Goal: Task Accomplishment & Management: Manage account settings

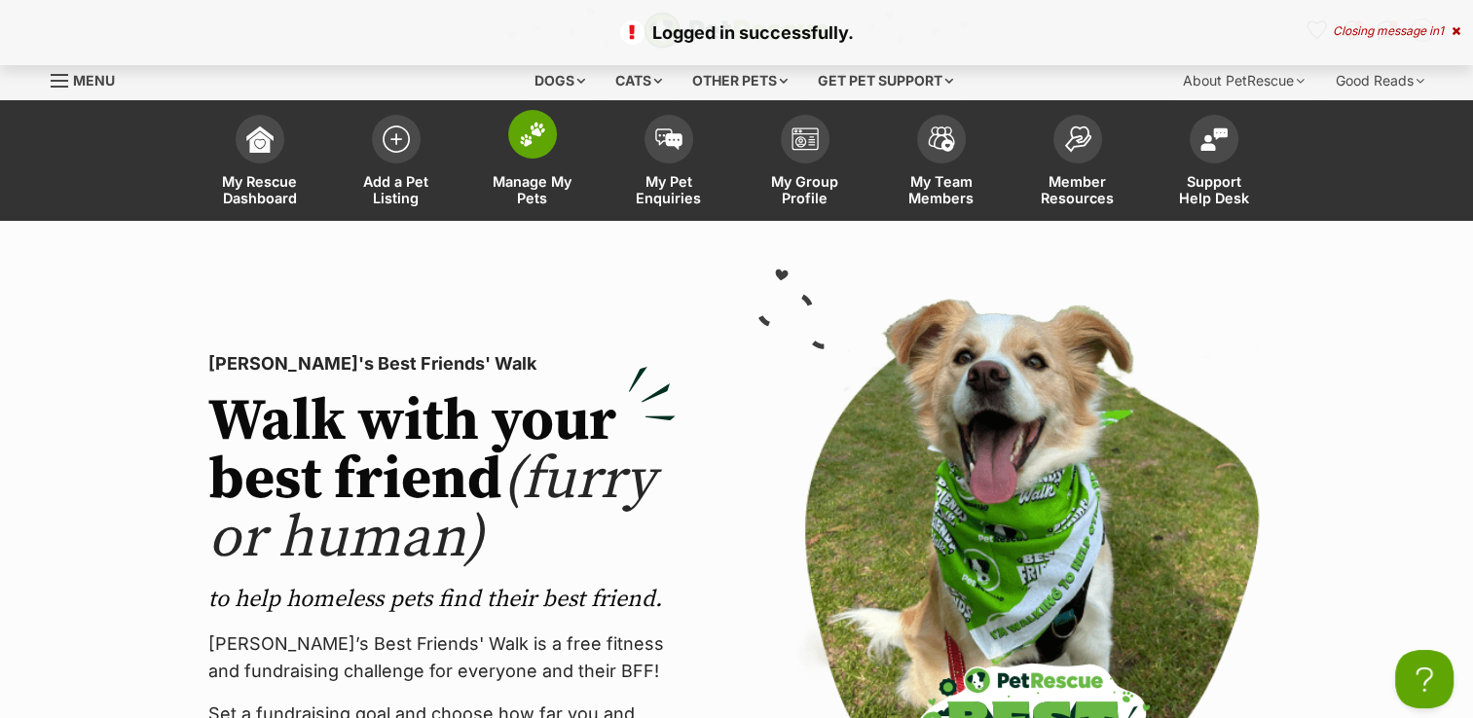
click at [528, 147] on span at bounding box center [532, 134] width 49 height 49
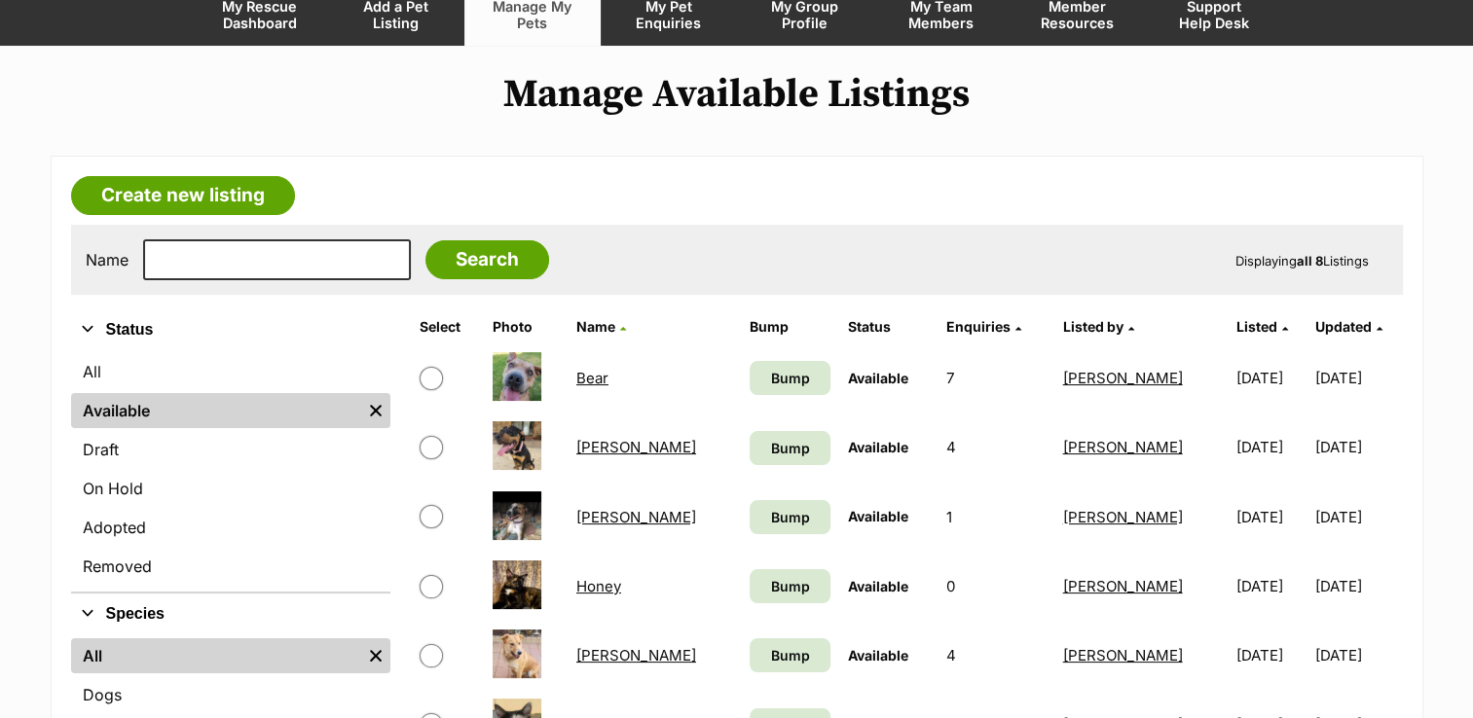
scroll to position [195, 0]
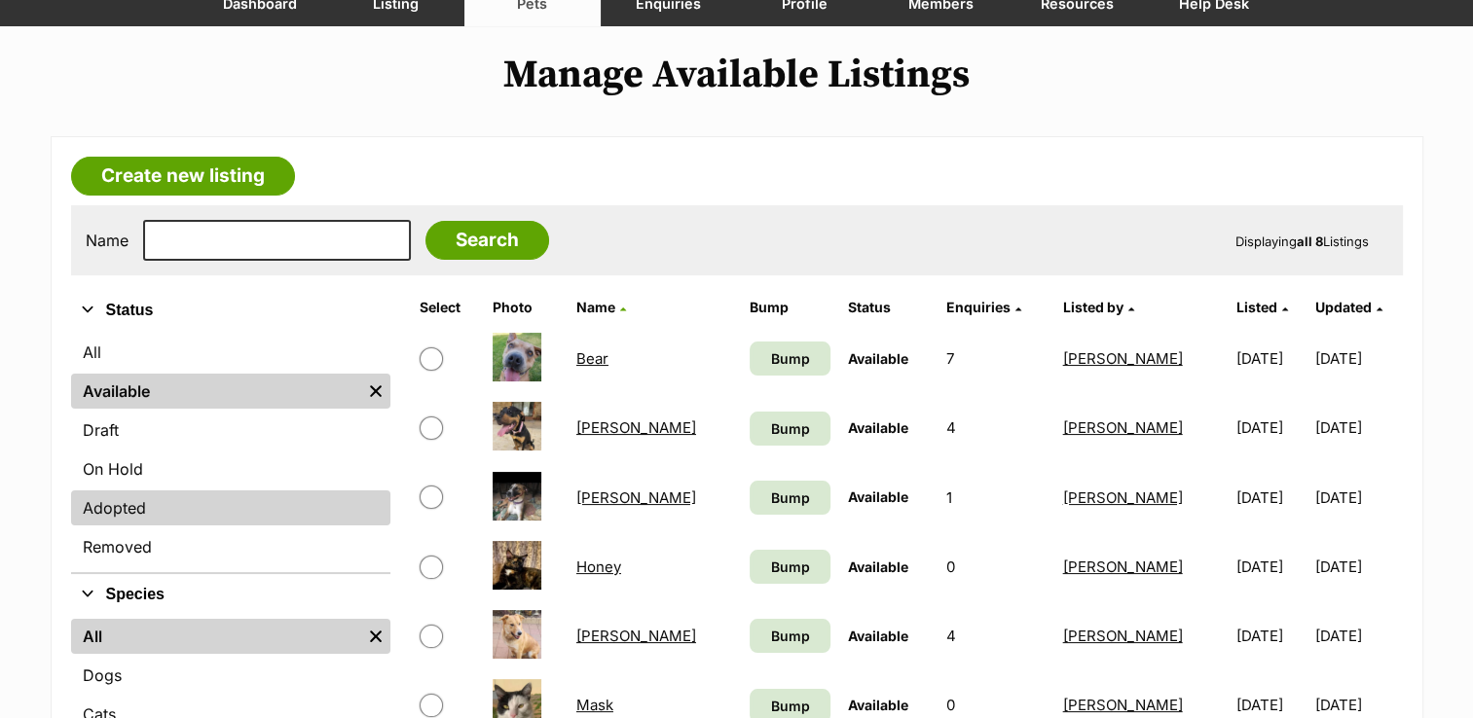
click at [129, 506] on link "Adopted" at bounding box center [230, 508] width 319 height 35
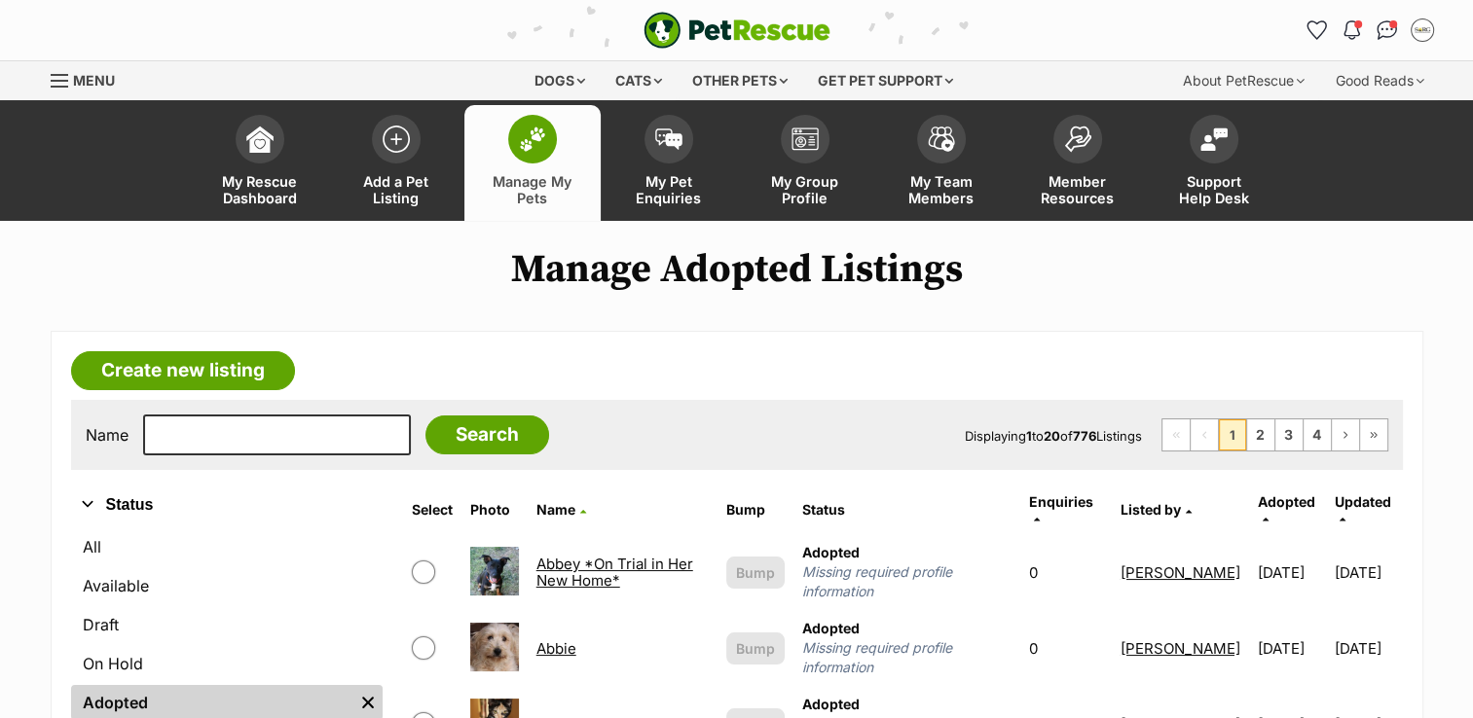
click at [112, 500] on button "Status" at bounding box center [226, 505] width 311 height 25
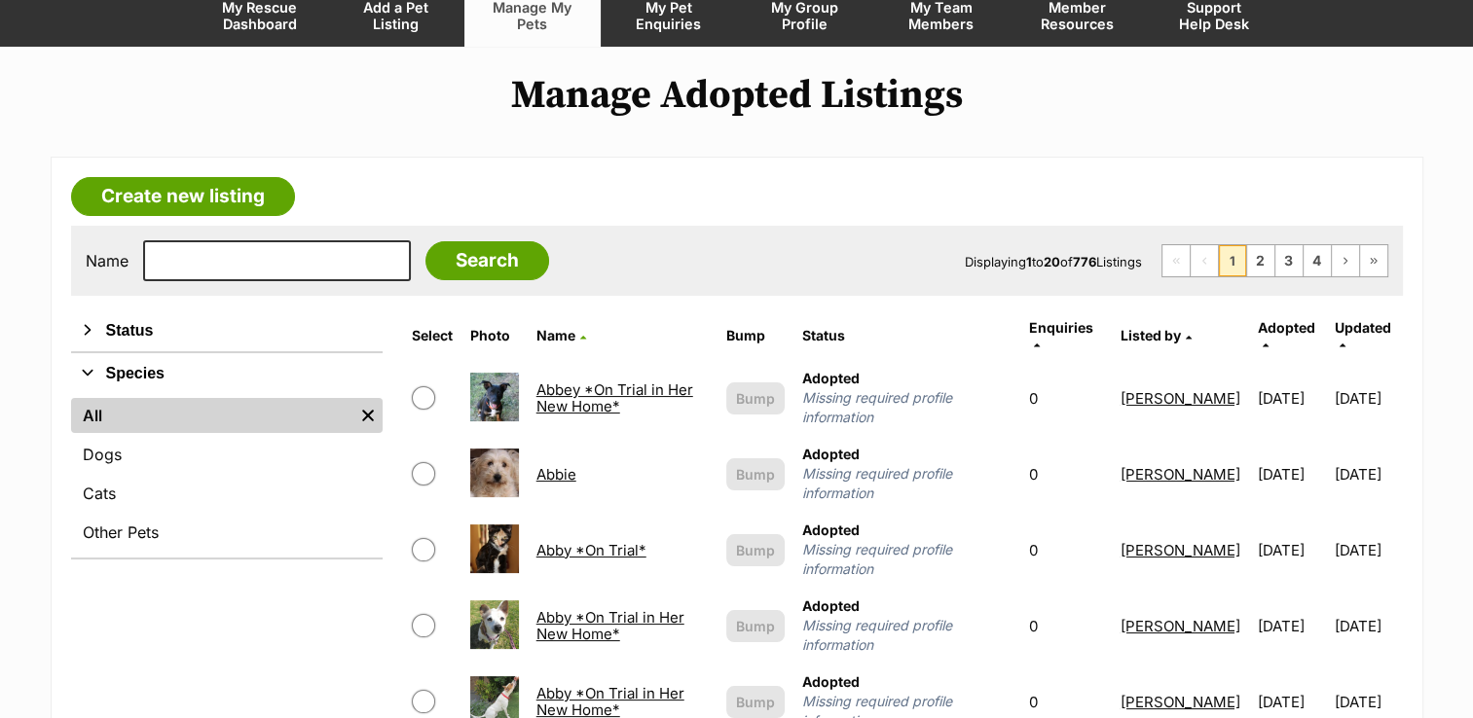
scroll to position [389, 0]
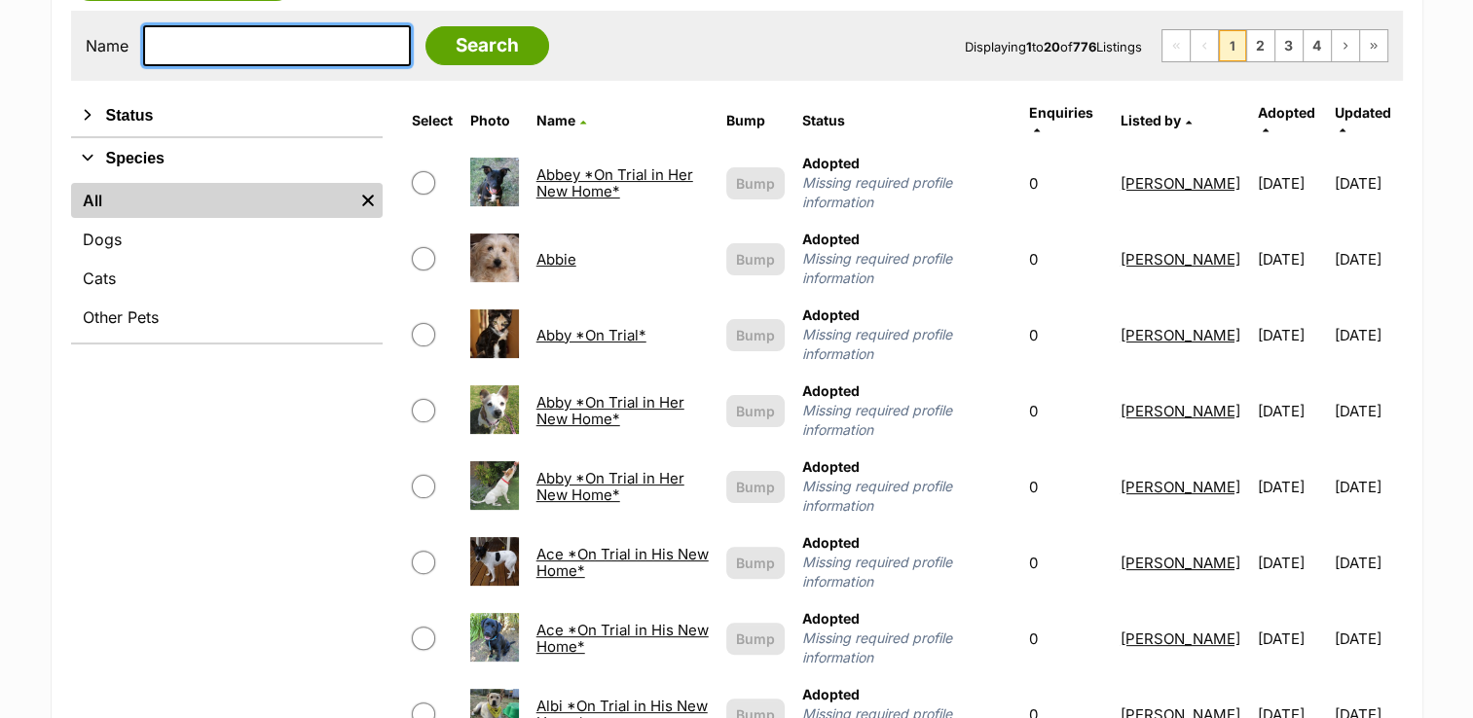
click at [229, 34] on input "text" at bounding box center [277, 45] width 268 height 41
type input "[PERSON_NAME]"
click at [425, 26] on input "Search" at bounding box center [487, 45] width 124 height 39
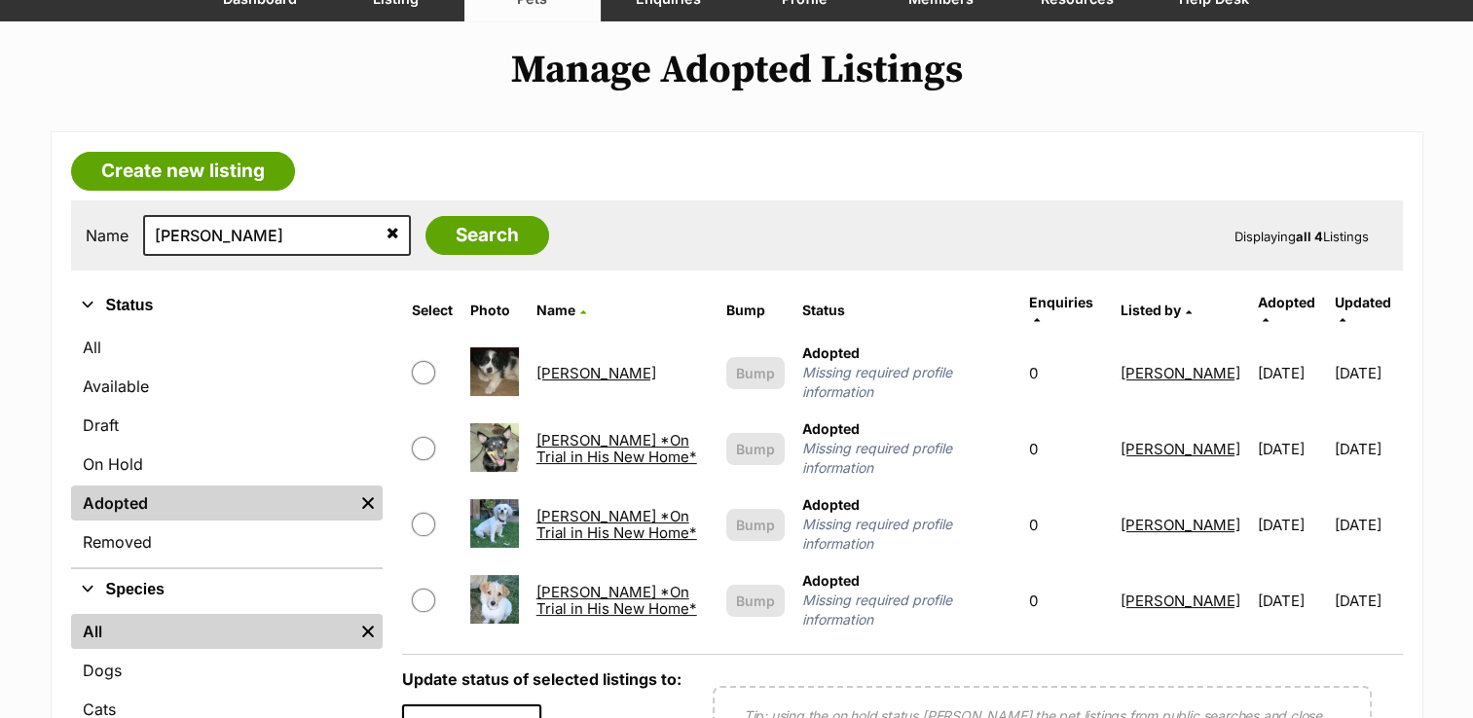
scroll to position [292, 0]
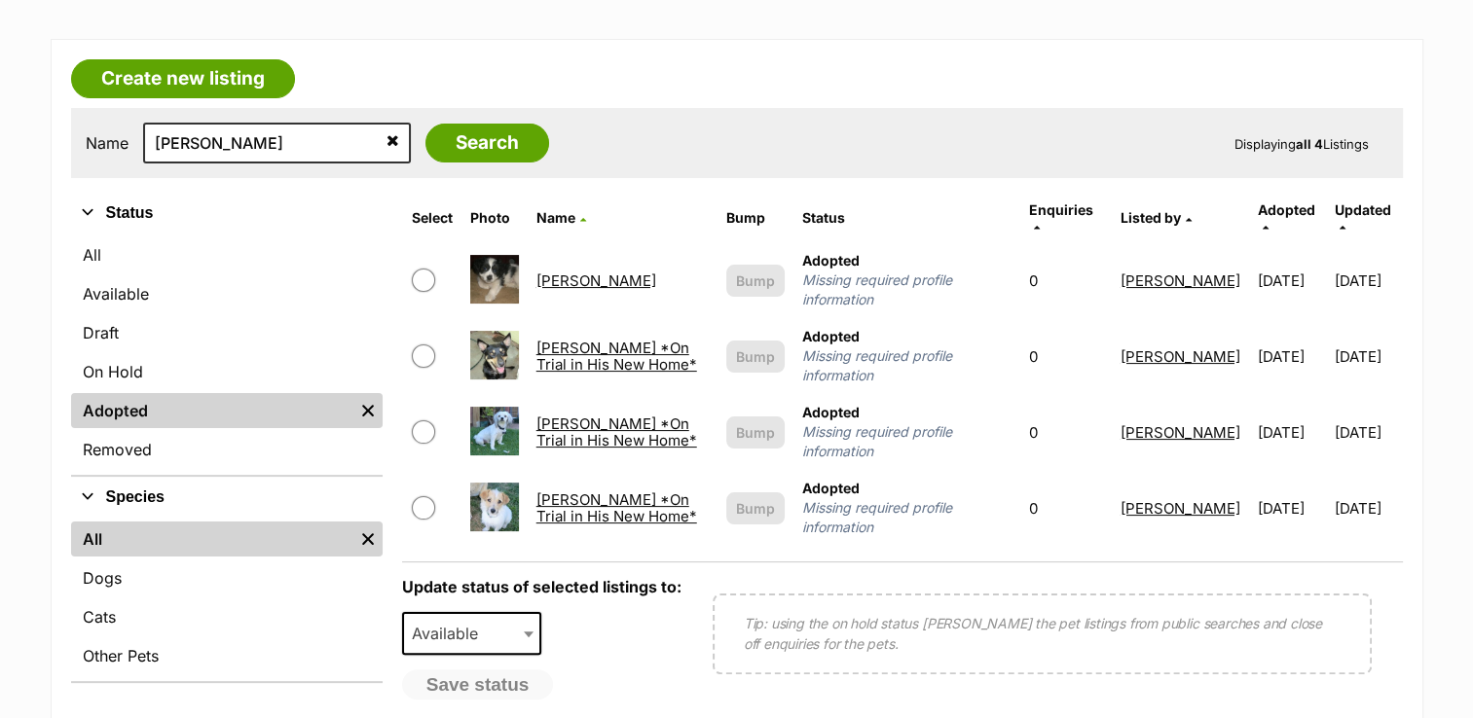
click at [599, 491] on link "[PERSON_NAME] *On Trial in His New Home*" at bounding box center [616, 508] width 161 height 35
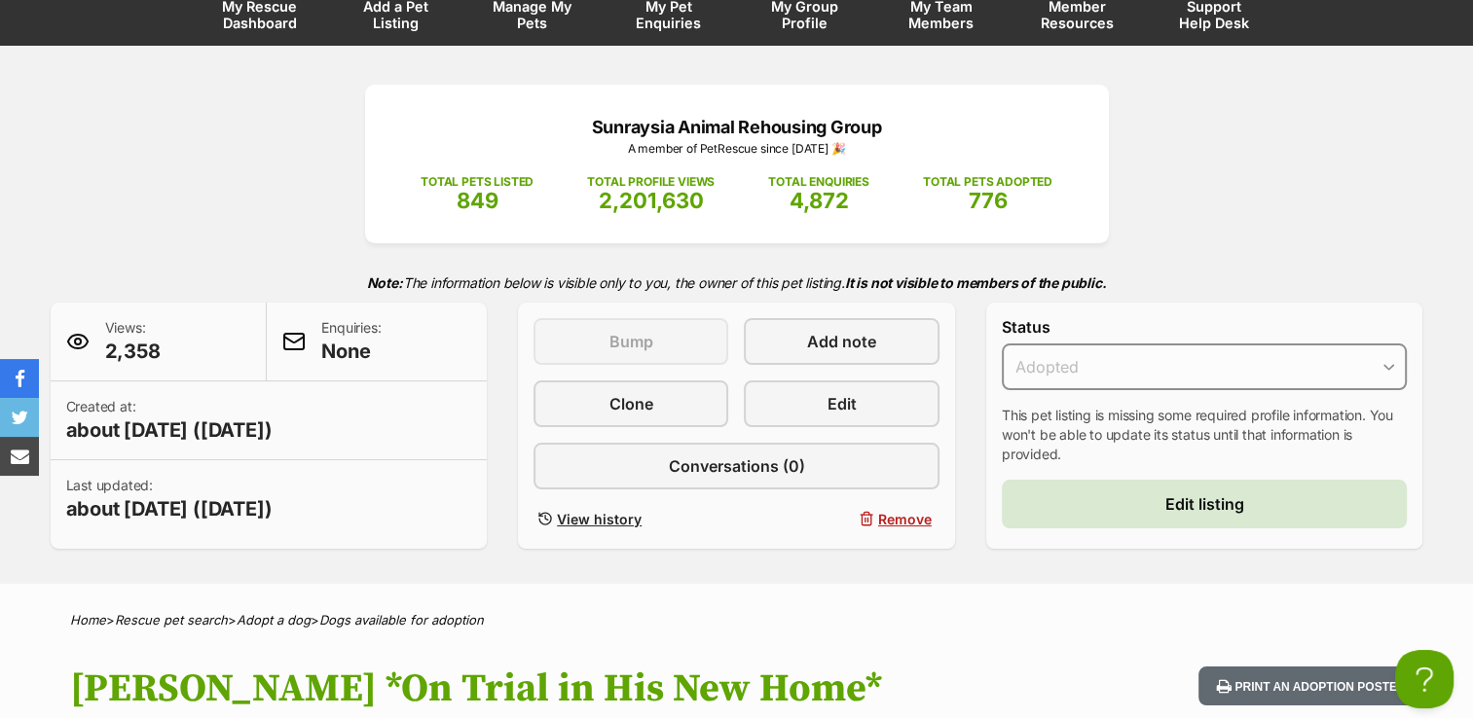
scroll to position [292, 0]
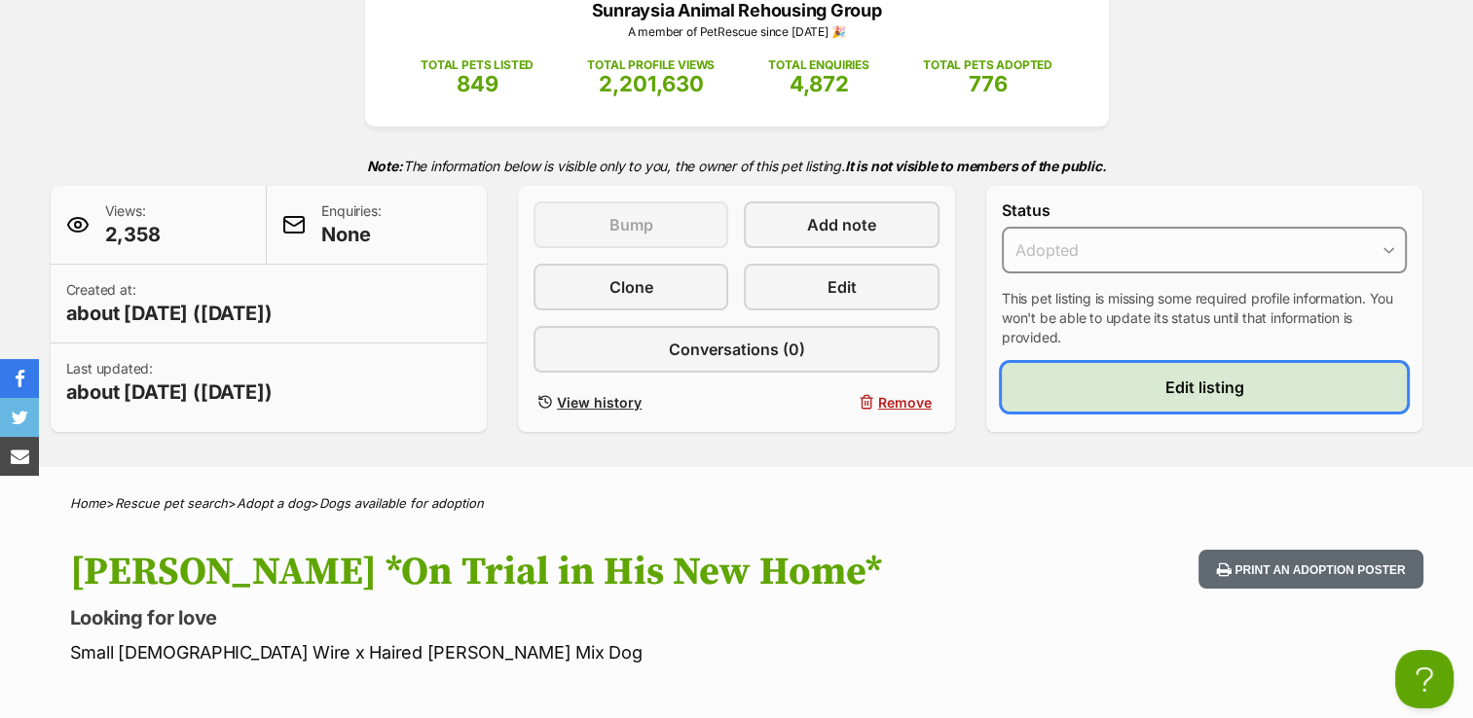
click at [1162, 380] on link "Edit listing" at bounding box center [1205, 387] width 406 height 49
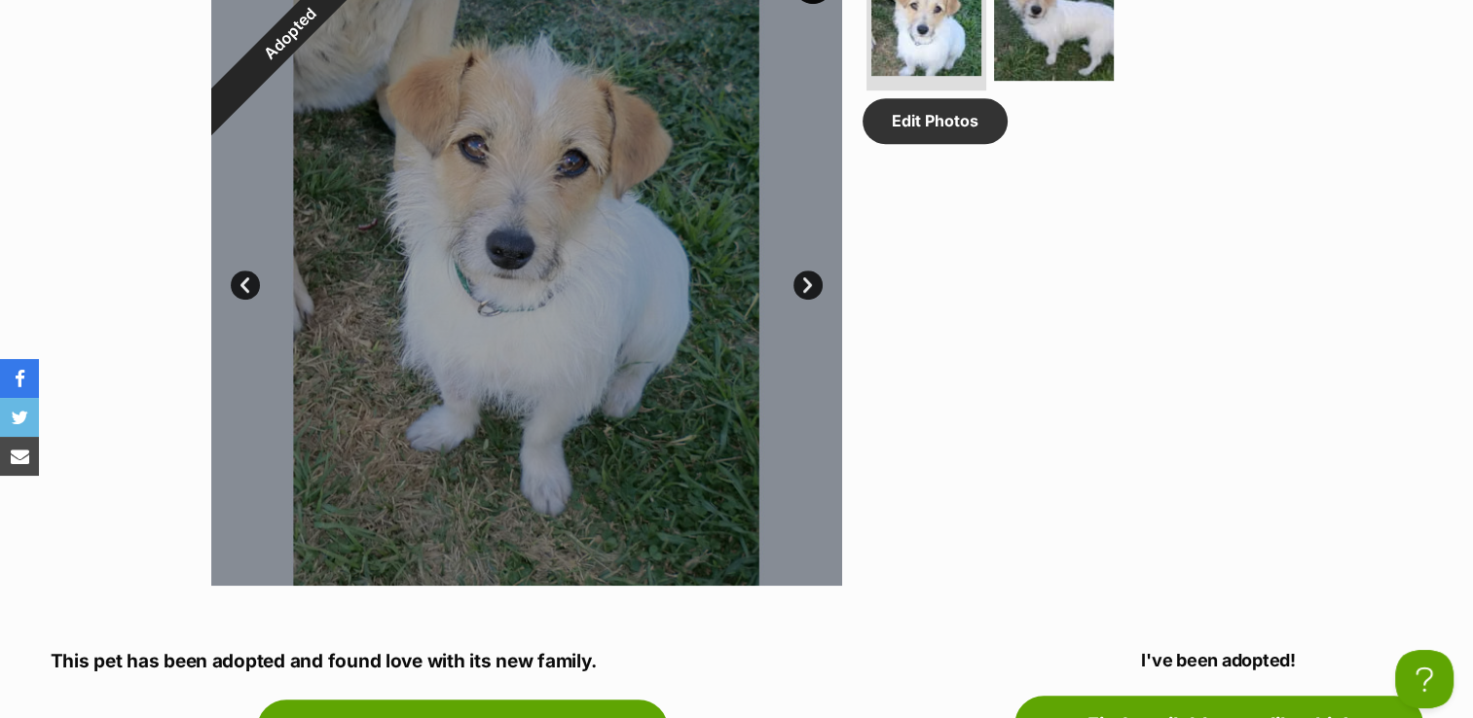
scroll to position [973, 0]
